Goal: Task Accomplishment & Management: Manage account settings

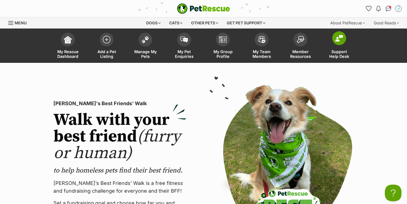
click at [331, 61] on link "Support Help Desk" at bounding box center [339, 46] width 39 height 33
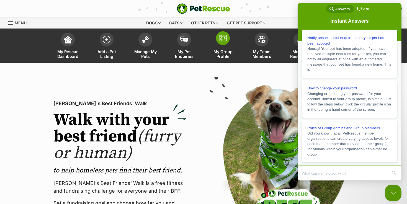
click at [227, 46] on link "My Group Profile" at bounding box center [222, 46] width 39 height 33
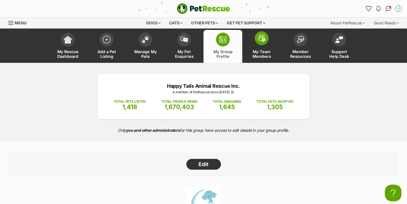
click at [263, 52] on span "My Team Members" at bounding box center [261, 53] width 25 height 9
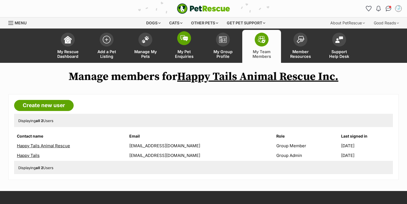
click at [179, 52] on span "My Pet Enquiries" at bounding box center [184, 53] width 25 height 9
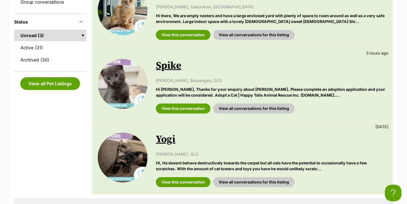
scroll to position [141, 0]
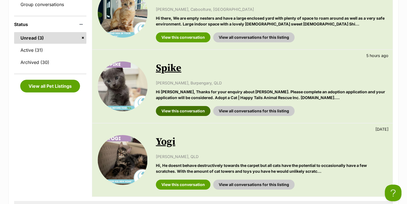
click at [177, 111] on link "View this conversation" at bounding box center [183, 111] width 55 height 10
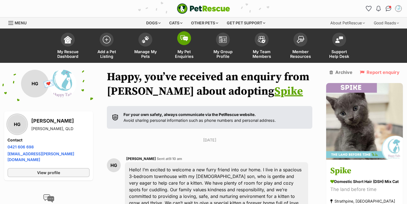
click at [174, 42] on link "My Pet Enquiries" at bounding box center [184, 46] width 39 height 33
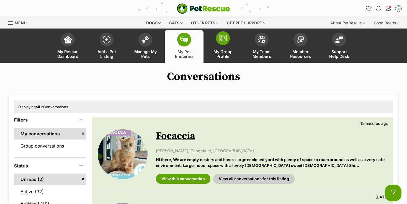
click at [230, 56] on span "My Group Profile" at bounding box center [222, 53] width 25 height 9
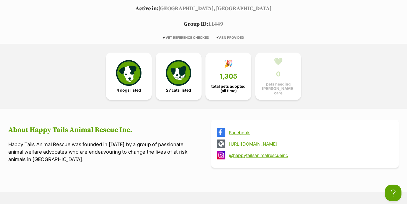
scroll to position [96, 0]
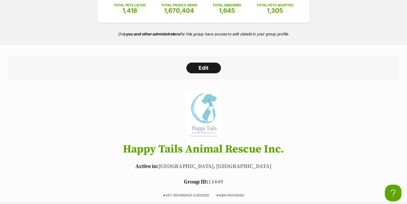
click at [209, 66] on link "Edit" at bounding box center [203, 68] width 35 height 11
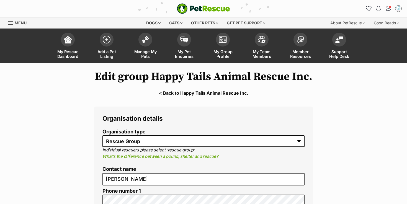
select select "rescue group"
click at [334, 50] on span "Support Help Desk" at bounding box center [338, 53] width 25 height 9
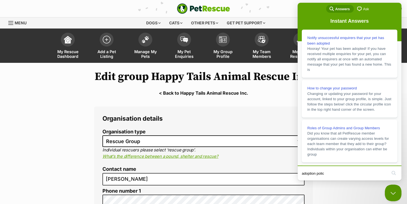
type input "adoption policy"
click at [393, 174] on button "search" at bounding box center [393, 172] width 9 height 9
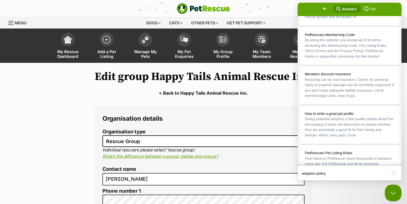
scroll to position [237, 0]
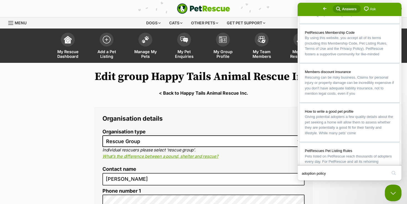
click at [370, 11] on span "Ask" at bounding box center [373, 9] width 6 height 6
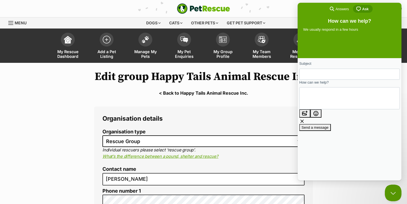
scroll to position [0, 0]
click at [346, 70] on input "Subject" at bounding box center [350, 74] width 92 height 10
type input "Leena"
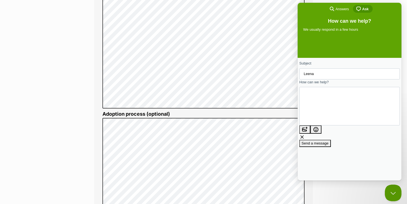
scroll to position [5, 0]
type textarea "Is there a way to get our adoption process automatically pre-filled on all our …"
click at [328, 147] on span "Send a message" at bounding box center [314, 149] width 27 height 4
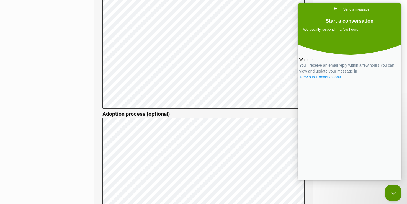
click at [342, 80] on link "Previous Conversations ." at bounding box center [320, 77] width 43 height 6
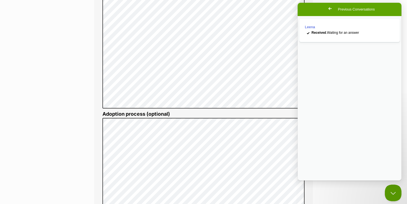
click at [326, 7] on span "Go back" at bounding box center [329, 8] width 7 height 7
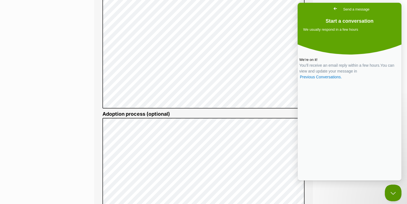
click at [82, 108] on main "Edit group Happy Tails Animal Rescue Inc. < Back to Happy Tails Animal Rescue I…" at bounding box center [203, 80] width 407 height 1512
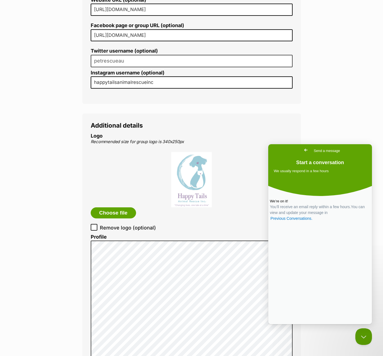
scroll to position [528, 0]
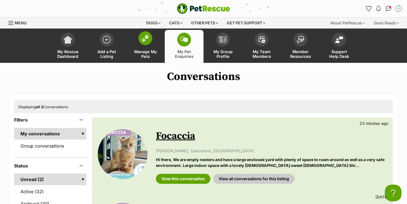
click at [145, 44] on span at bounding box center [145, 38] width 14 height 14
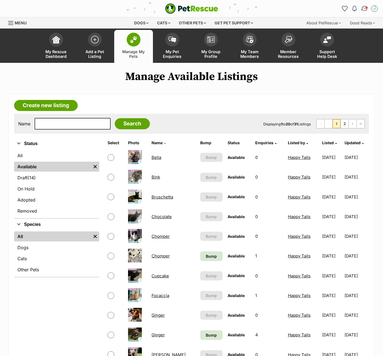
click at [363, 7] on img "Conversations" at bounding box center [364, 8] width 7 height 7
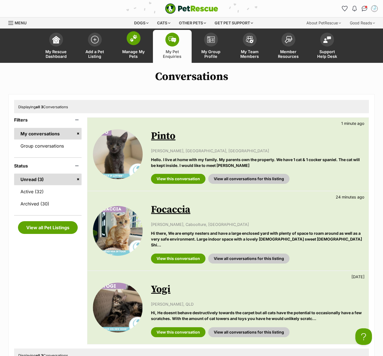
click at [135, 42] on span at bounding box center [134, 38] width 14 height 14
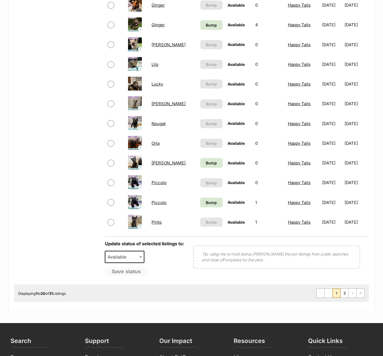
scroll to position [310, 0]
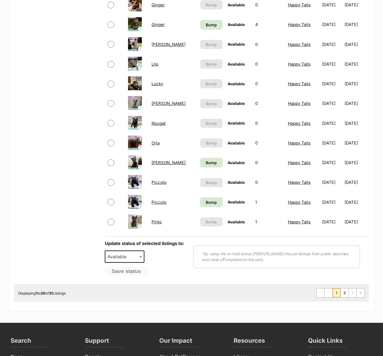
click at [156, 221] on link "Pinto" at bounding box center [157, 221] width 10 height 5
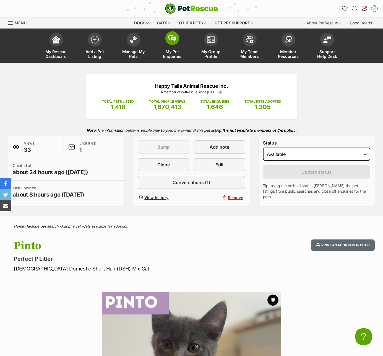
click at [168, 55] on span "My Pet Enquiries" at bounding box center [172, 53] width 25 height 9
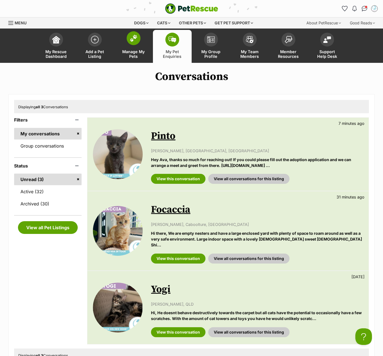
click at [132, 57] on span "Manage My Pets" at bounding box center [133, 53] width 25 height 9
click at [364, 336] on button "Open Beacon popover" at bounding box center [362, 335] width 17 height 17
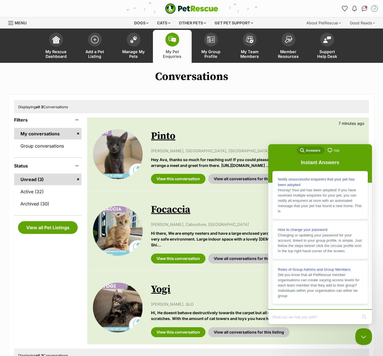
click at [336, 152] on span "Ask" at bounding box center [337, 151] width 6 height 6
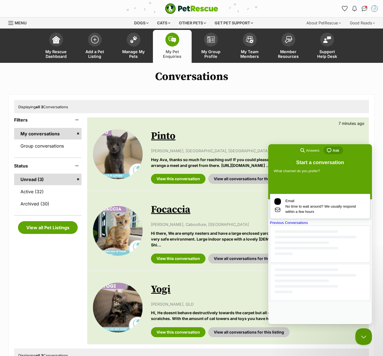
click at [310, 214] on span "No time to wait around? We usually respond within a few hours" at bounding box center [326, 209] width 81 height 11
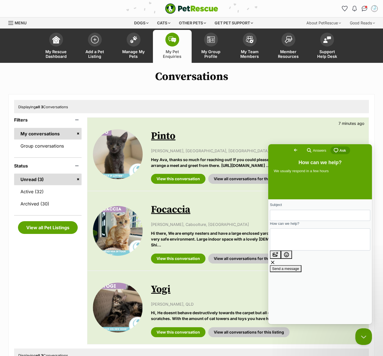
click at [292, 151] on span "Go back" at bounding box center [295, 150] width 7 height 7
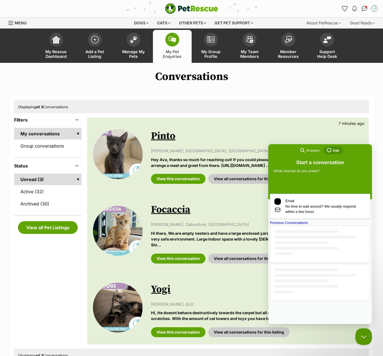
click at [295, 100] on div "Displaying all 3 Conversations" at bounding box center [191, 106] width 355 height 13
click at [300, 77] on h1 "Conversations" at bounding box center [191, 76] width 383 height 13
click at [320, 92] on div "Conversations Displaying all 3 Conversations Filters My conversations Group con…" at bounding box center [191, 220] width 383 height 301
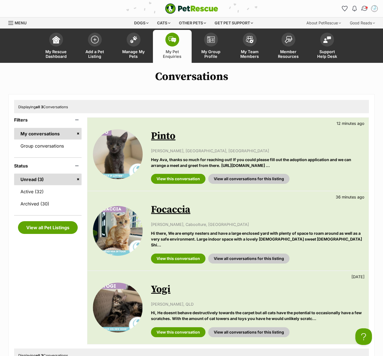
click at [366, 10] on img "Conversations" at bounding box center [364, 8] width 7 height 7
click at [130, 58] on span "Manage My Pets" at bounding box center [133, 53] width 25 height 9
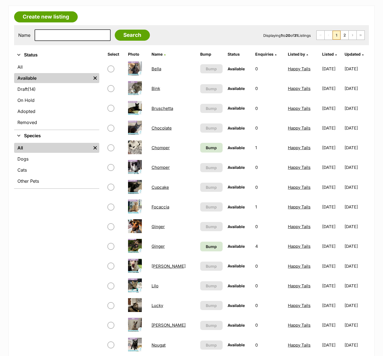
scroll to position [92, 0]
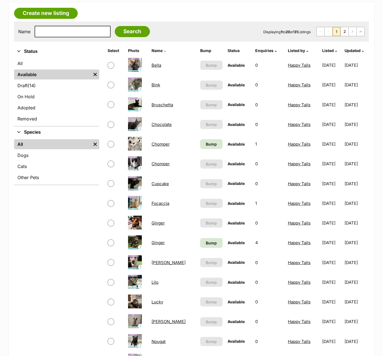
click at [163, 144] on link "Chomper" at bounding box center [161, 143] width 18 height 5
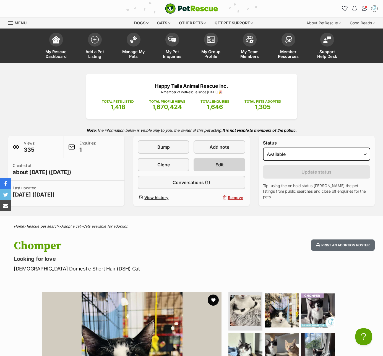
click at [220, 161] on span "Edit" at bounding box center [220, 164] width 8 height 7
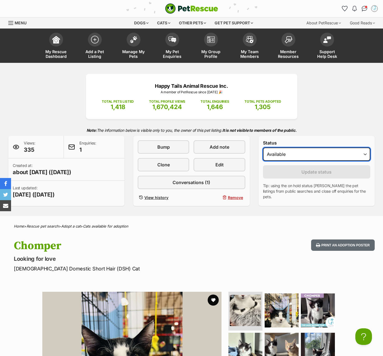
click at [302, 152] on select "Draft - not available as listing has enquires Available On hold Adopted" at bounding box center [316, 153] width 107 height 13
click at [365, 7] on img "Conversations" at bounding box center [364, 8] width 7 height 7
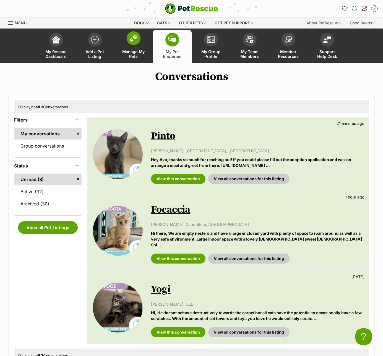
click at [133, 58] on span "Manage My Pets" at bounding box center [133, 53] width 25 height 9
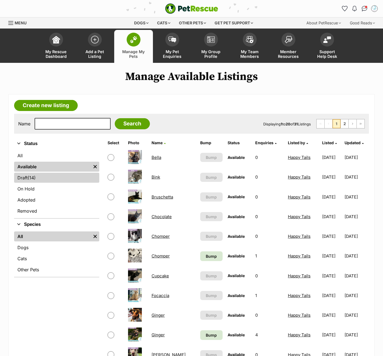
click at [33, 179] on span "(14)" at bounding box center [32, 177] width 8 height 7
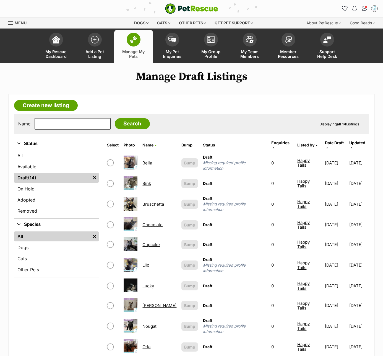
click at [113, 159] on input "checkbox" at bounding box center [110, 162] width 7 height 7
checkbox input "true"
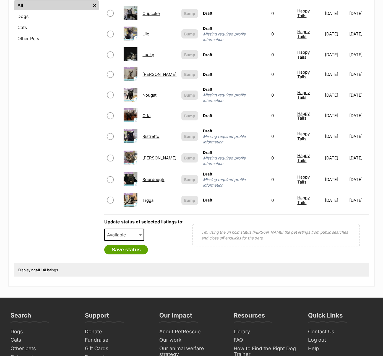
scroll to position [238, 0]
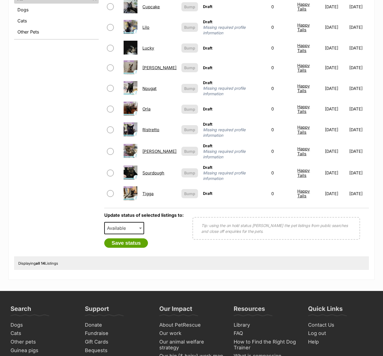
click at [110, 190] on input "checkbox" at bounding box center [110, 193] width 7 height 7
checkbox input "true"
click at [110, 170] on input "checkbox" at bounding box center [110, 173] width 7 height 7
checkbox input "true"
click at [110, 148] on input "checkbox" at bounding box center [110, 151] width 7 height 7
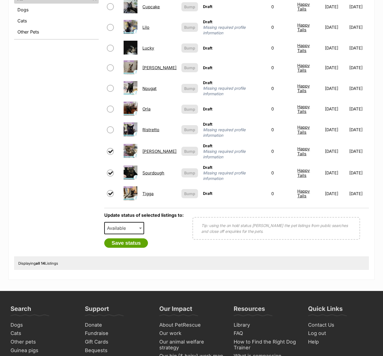
checkbox input "true"
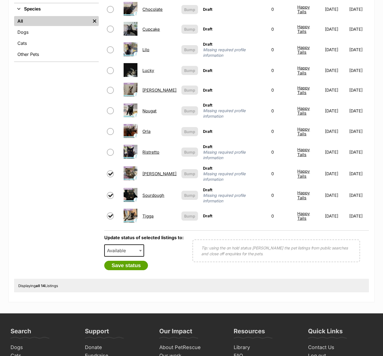
scroll to position [211, 0]
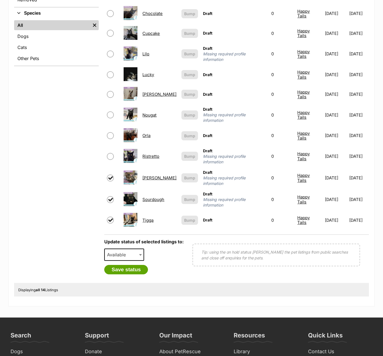
click at [112, 146] on td at bounding box center [113, 156] width 16 height 21
click at [112, 153] on input "checkbox" at bounding box center [110, 156] width 7 height 7
checkbox input "true"
click at [112, 132] on input "checkbox" at bounding box center [110, 135] width 7 height 7
checkbox input "true"
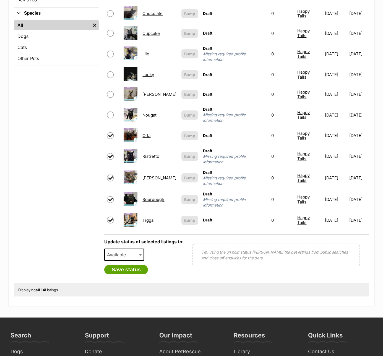
click at [111, 111] on input "checkbox" at bounding box center [110, 114] width 7 height 7
checkbox input "true"
click at [112, 91] on input "checkbox" at bounding box center [110, 94] width 7 height 7
checkbox input "true"
click at [111, 71] on input "checkbox" at bounding box center [110, 74] width 7 height 7
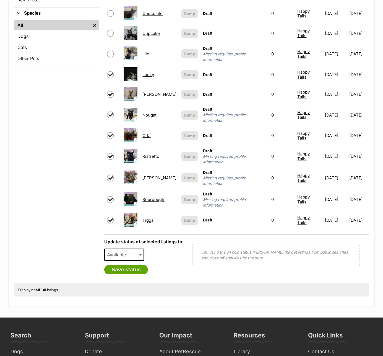
checkbox input "true"
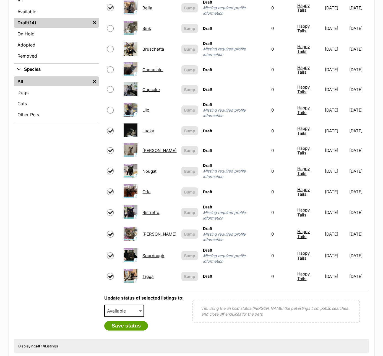
scroll to position [150, 0]
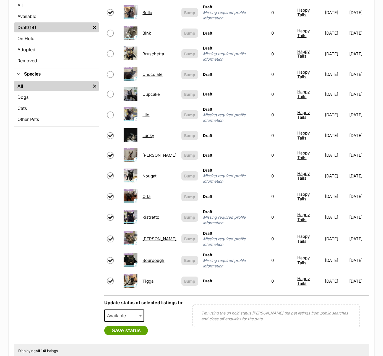
click at [113, 111] on input "checkbox" at bounding box center [110, 114] width 7 height 7
checkbox input "true"
click at [112, 91] on input "checkbox" at bounding box center [110, 94] width 7 height 7
checkbox input "true"
click at [111, 71] on input "checkbox" at bounding box center [110, 74] width 7 height 7
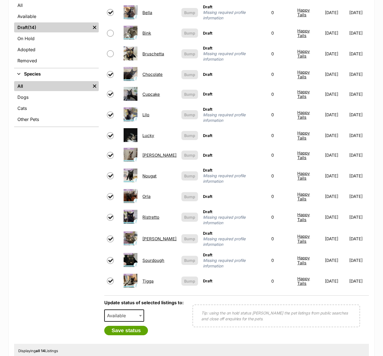
checkbox input "true"
click at [111, 50] on input "checkbox" at bounding box center [110, 53] width 7 height 7
checkbox input "true"
click at [111, 30] on input "checkbox" at bounding box center [110, 33] width 7 height 7
checkbox input "true"
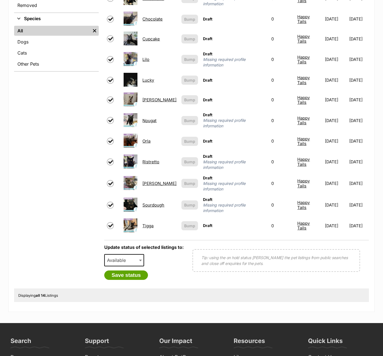
scroll to position [228, 0]
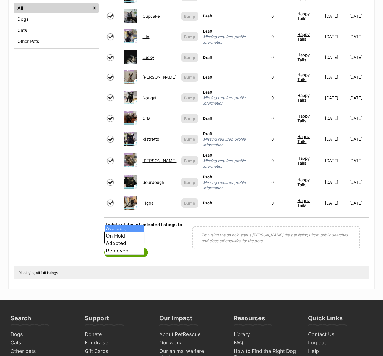
click at [126, 234] on span "Available" at bounding box center [118, 238] width 27 height 8
click at [136, 248] on button "Save status" at bounding box center [126, 252] width 44 height 9
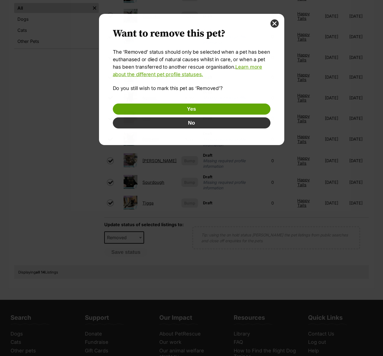
scroll to position [0, 0]
click at [275, 25] on button "close" at bounding box center [275, 23] width 8 height 8
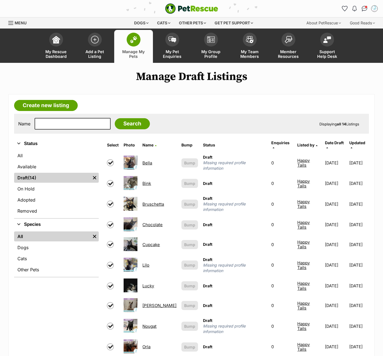
scroll to position [228, 0]
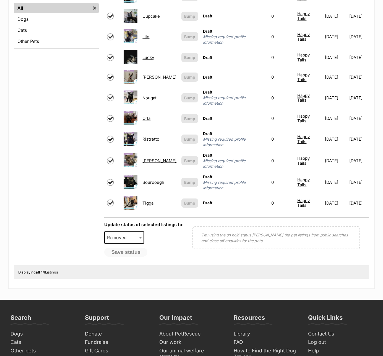
click at [124, 234] on span "Removed" at bounding box center [118, 238] width 27 height 8
click at [152, 238] on div "Update status of selected listings to: Available On Hold Adopted Removed Remove…" at bounding box center [236, 239] width 265 height 44
click at [127, 234] on span "Removed" at bounding box center [118, 238] width 27 height 8
click at [131, 234] on span "Available" at bounding box center [118, 238] width 27 height 8
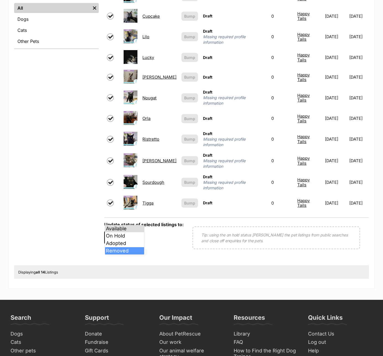
select select "removed"
click at [90, 224] on div "Refine your search Status All Available Draft (14) Items Remove filter On Hold …" at bounding box center [56, 88] width 85 height 356
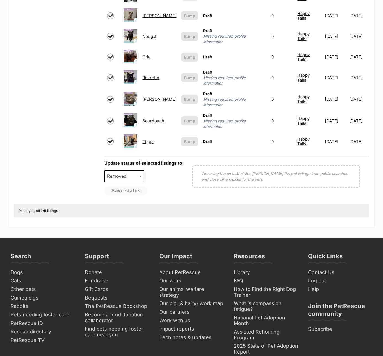
scroll to position [320, 0]
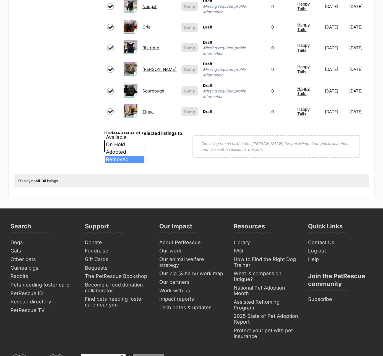
click at [132, 142] on span "Removed" at bounding box center [118, 146] width 27 height 8
click at [112, 108] on input "checkbox" at bounding box center [110, 111] width 7 height 7
checkbox input "true"
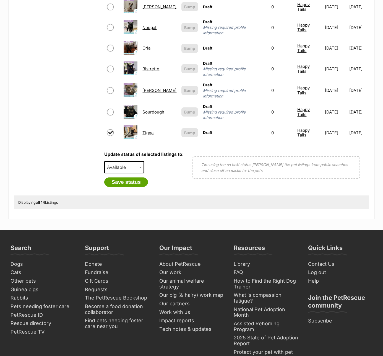
scroll to position [279, 0]
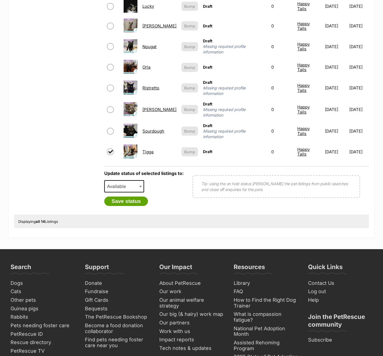
click at [111, 128] on input "checkbox" at bounding box center [110, 131] width 7 height 7
checkbox input "true"
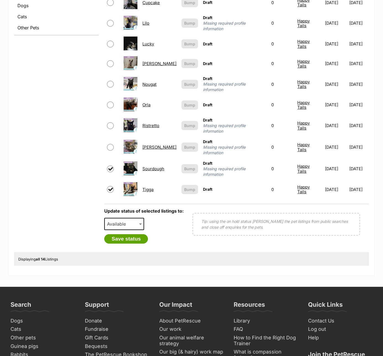
scroll to position [241, 0]
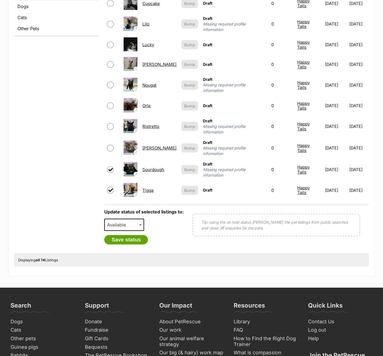
click at [111, 145] on input "checkbox" at bounding box center [110, 148] width 7 height 7
checkbox input "true"
click at [111, 123] on input "checkbox" at bounding box center [110, 126] width 7 height 7
checkbox input "true"
click at [112, 102] on input "checkbox" at bounding box center [110, 105] width 7 height 7
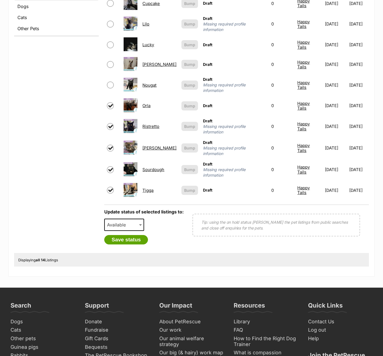
checkbox input "true"
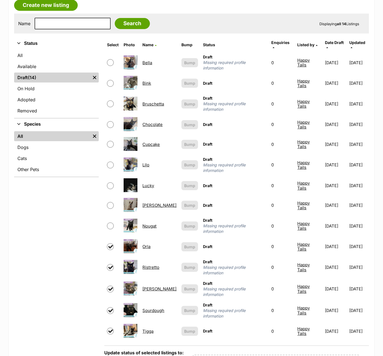
scroll to position [99, 0]
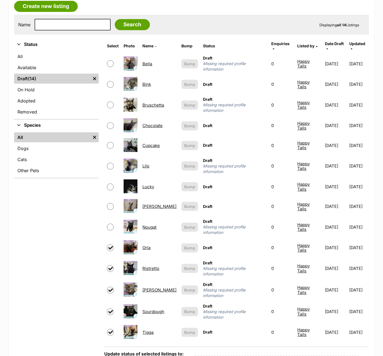
click at [109, 60] on input "checkbox" at bounding box center [110, 63] width 7 height 7
checkbox input "true"
click at [109, 81] on input "checkbox" at bounding box center [110, 84] width 7 height 7
checkbox input "true"
click at [52, 111] on link "Removed" at bounding box center [56, 112] width 85 height 10
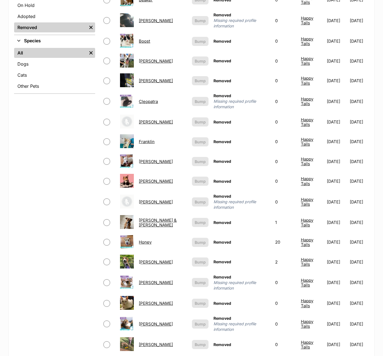
scroll to position [191, 0]
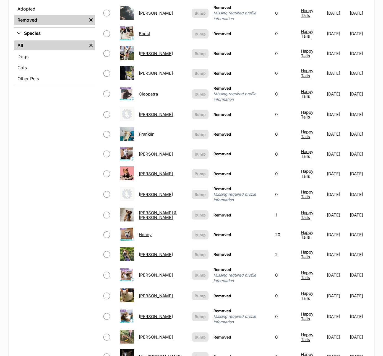
click at [149, 252] on link "[PERSON_NAME]" at bounding box center [156, 254] width 34 height 5
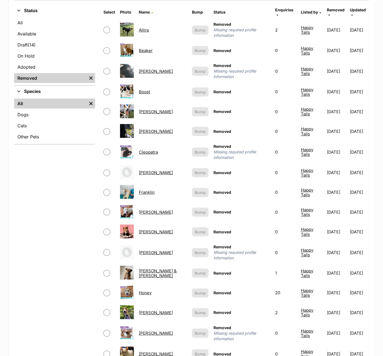
scroll to position [97, 0]
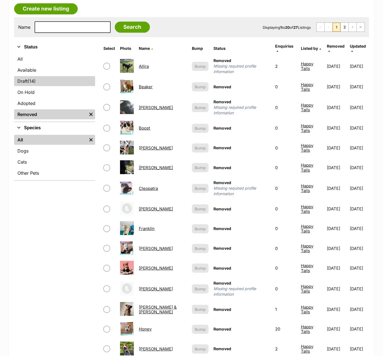
click at [51, 82] on link "Draft (14) Items" at bounding box center [54, 81] width 81 height 10
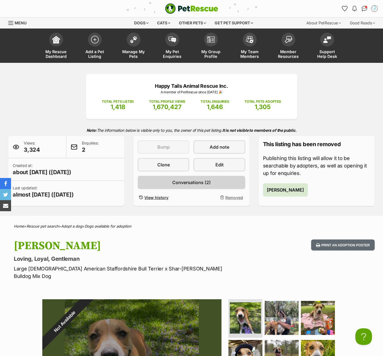
click at [211, 183] on link "Conversations (2)" at bounding box center [191, 182] width 107 height 13
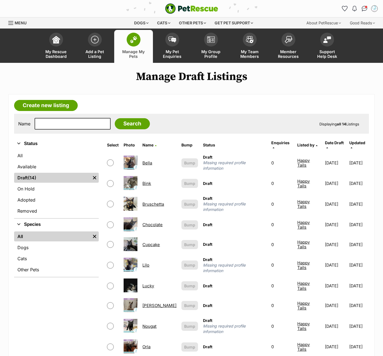
click at [110, 159] on input "checkbox" at bounding box center [110, 162] width 7 height 7
checkbox input "true"
click at [110, 180] on input "checkbox" at bounding box center [110, 183] width 7 height 7
checkbox input "true"
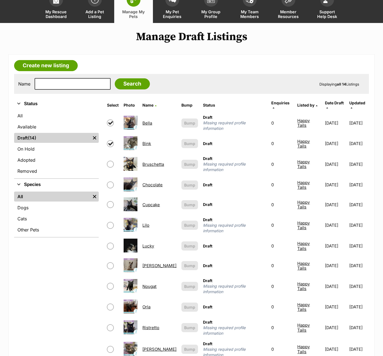
scroll to position [56, 0]
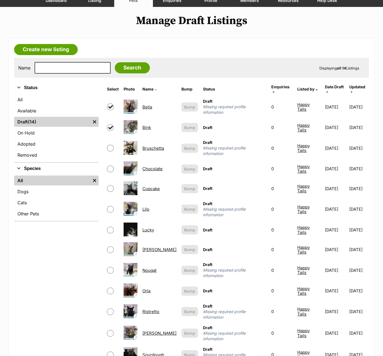
click at [110, 145] on input "checkbox" at bounding box center [110, 148] width 7 height 7
checkbox input "true"
click at [110, 165] on input "checkbox" at bounding box center [110, 168] width 7 height 7
checkbox input "true"
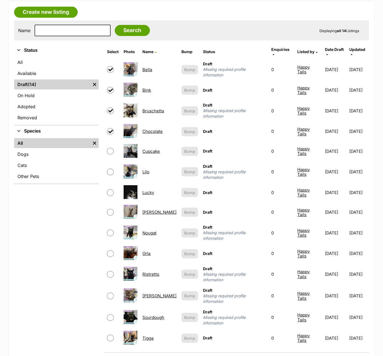
scroll to position [114, 0]
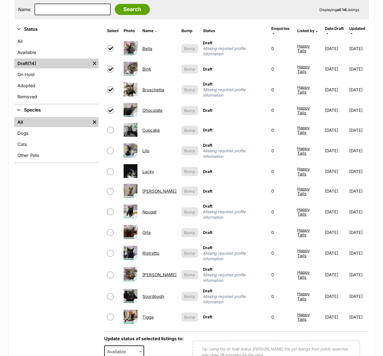
click at [111, 127] on input "checkbox" at bounding box center [110, 130] width 7 height 7
checkbox input "true"
click at [111, 147] on input "checkbox" at bounding box center [110, 150] width 7 height 7
checkbox input "true"
click at [111, 168] on input "checkbox" at bounding box center [110, 171] width 7 height 7
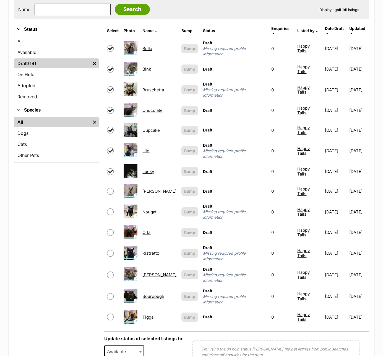
checkbox input "true"
click at [111, 188] on input "checkbox" at bounding box center [110, 191] width 7 height 7
checkbox input "true"
click at [111, 208] on input "checkbox" at bounding box center [110, 211] width 7 height 7
checkbox input "true"
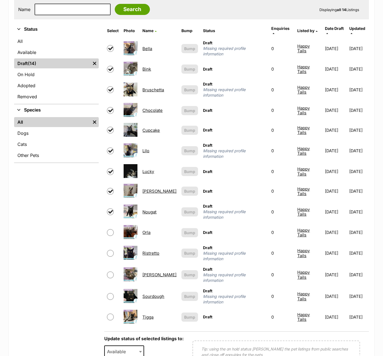
click at [110, 229] on input "checkbox" at bounding box center [110, 232] width 7 height 7
checkbox input "true"
click at [111, 313] on input "checkbox" at bounding box center [110, 316] width 7 height 7
checkbox input "true"
click at [112, 293] on input "checkbox" at bounding box center [110, 296] width 7 height 7
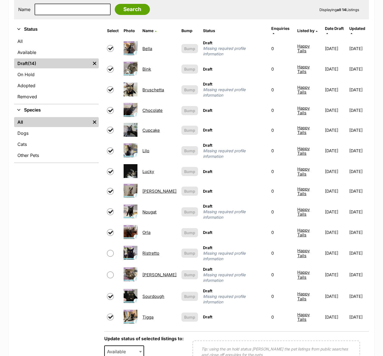
checkbox input "true"
click at [114, 271] on input "checkbox" at bounding box center [110, 274] width 7 height 7
checkbox input "true"
click at [111, 250] on input "checkbox" at bounding box center [110, 253] width 7 height 7
checkbox input "true"
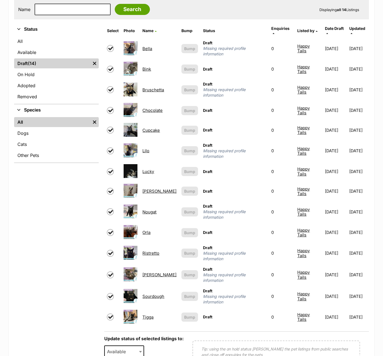
scroll to position [184, 0]
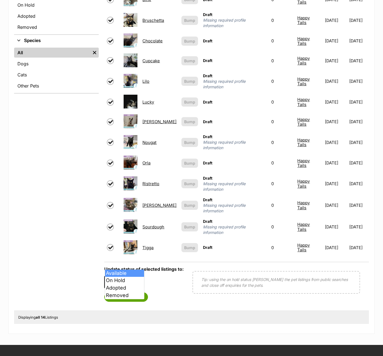
click at [128, 278] on span "Available" at bounding box center [118, 282] width 27 height 8
select select "removed"
click at [128, 292] on button "Save status" at bounding box center [126, 296] width 44 height 9
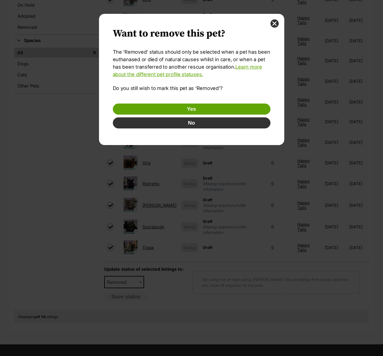
scroll to position [0, 0]
click at [199, 113] on button "Yes" at bounding box center [192, 108] width 158 height 11
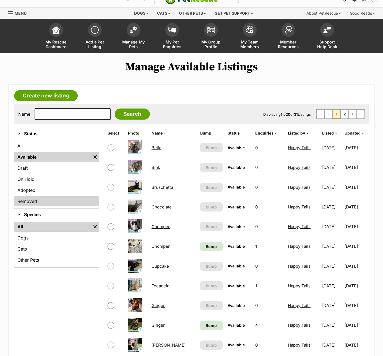
scroll to position [11, 0]
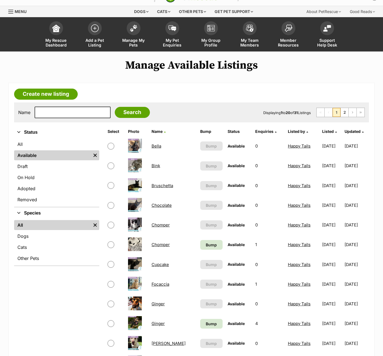
click at [112, 245] on input "checkbox" at bounding box center [111, 244] width 7 height 7
checkbox input "true"
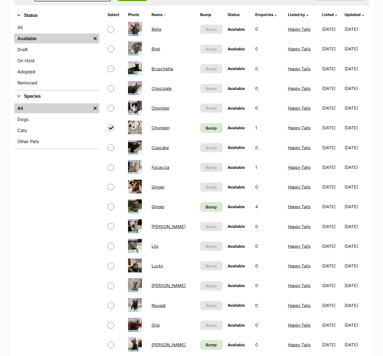
scroll to position [128, 0]
click at [112, 205] on input "checkbox" at bounding box center [111, 206] width 7 height 7
checkbox input "true"
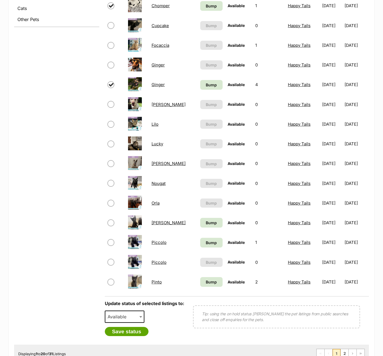
scroll to position [250, 0]
click at [110, 240] on input "checkbox" at bounding box center [111, 242] width 7 height 7
checkbox input "true"
click at [77, 269] on div "Refine your search Status All Available Remove filter Draft On Hold Adopted Rem…" at bounding box center [56, 115] width 85 height 457
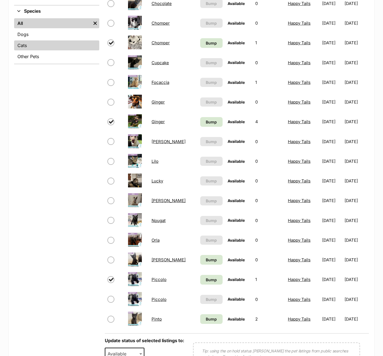
scroll to position [330, 0]
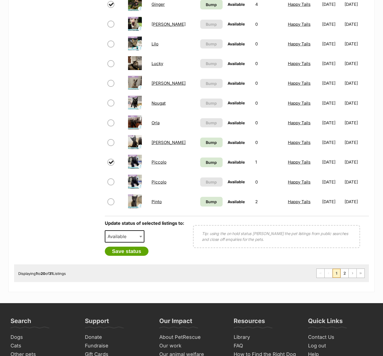
click at [124, 232] on span "Available" at bounding box center [118, 236] width 27 height 8
select select "removed"
click at [131, 251] on button "Save status" at bounding box center [127, 251] width 44 height 9
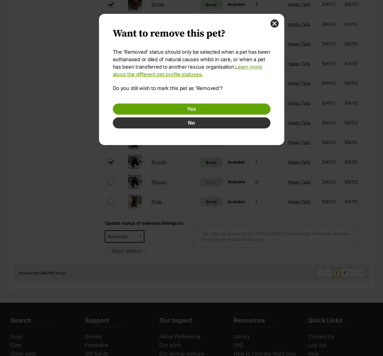
scroll to position [0, 0]
click at [194, 105] on button "Yes" at bounding box center [192, 108] width 158 height 11
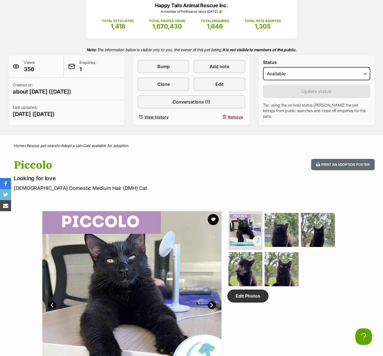
scroll to position [57, 0]
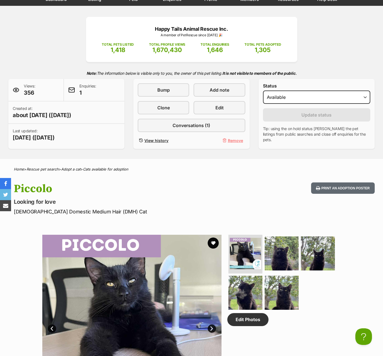
click at [237, 140] on span "Remove" at bounding box center [235, 141] width 15 height 6
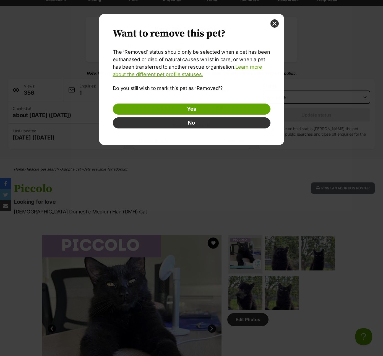
scroll to position [0, 0]
click at [219, 110] on link "Yes" at bounding box center [192, 108] width 158 height 11
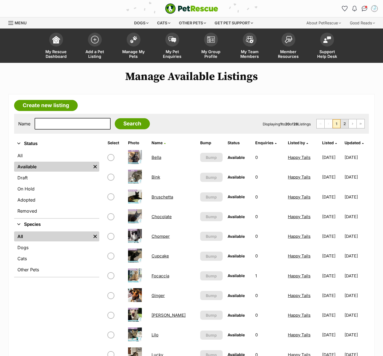
click at [347, 125] on link "2" at bounding box center [345, 123] width 8 height 9
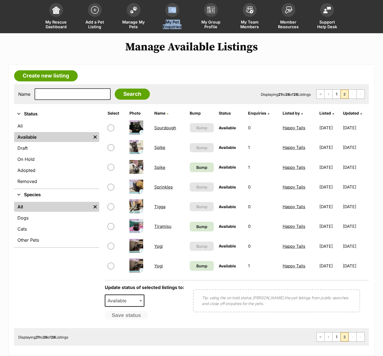
scroll to position [30, 0]
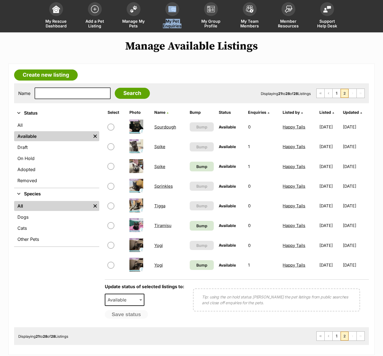
click at [111, 165] on input "checkbox" at bounding box center [111, 166] width 7 height 7
checkbox input "true"
click at [123, 298] on span "Available" at bounding box center [118, 300] width 27 height 8
select select "removed"
click at [136, 315] on button "Save status" at bounding box center [127, 314] width 44 height 9
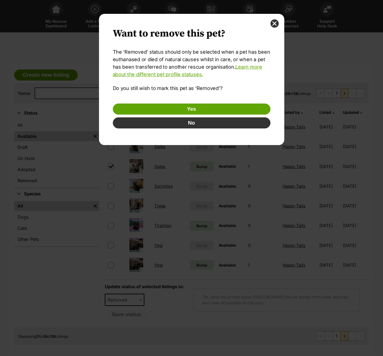
scroll to position [0, 0]
click at [199, 110] on button "Yes" at bounding box center [192, 108] width 158 height 11
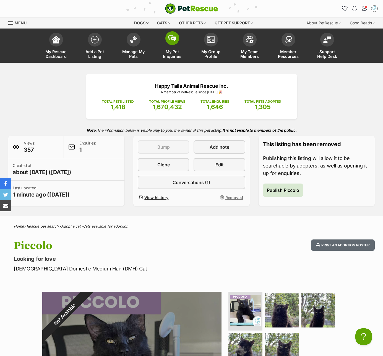
click at [170, 57] on span "My Pet Enquiries" at bounding box center [172, 53] width 25 height 9
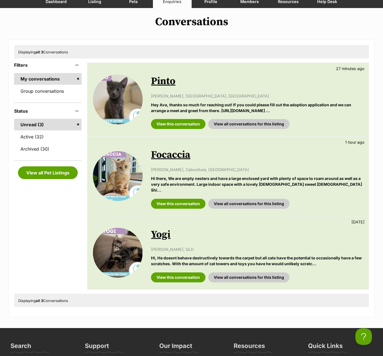
scroll to position [55, 0]
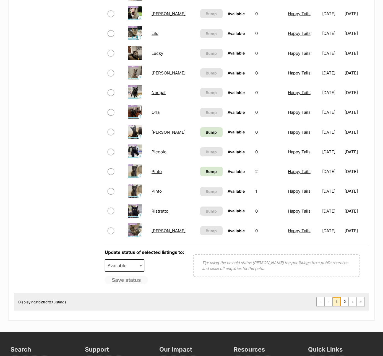
scroll to position [301, 0]
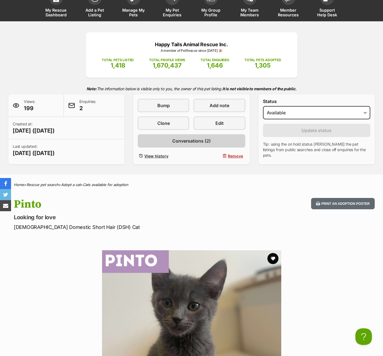
scroll to position [47, 0]
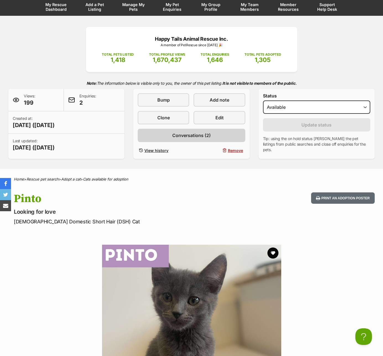
click at [192, 135] on span "Conversations (2)" at bounding box center [191, 135] width 38 height 7
click at [238, 152] on span "Remove" at bounding box center [235, 150] width 15 height 6
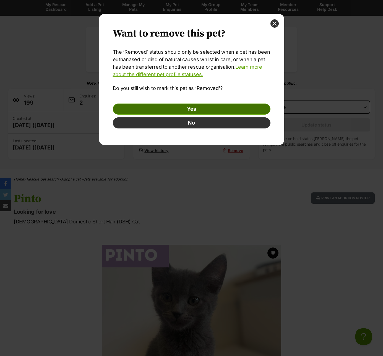
click at [235, 104] on link "Yes" at bounding box center [192, 108] width 158 height 11
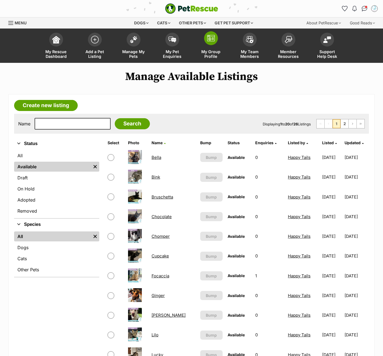
click at [202, 52] on span "My Group Profile" at bounding box center [211, 53] width 25 height 9
